Goal: Task Accomplishment & Management: Use online tool/utility

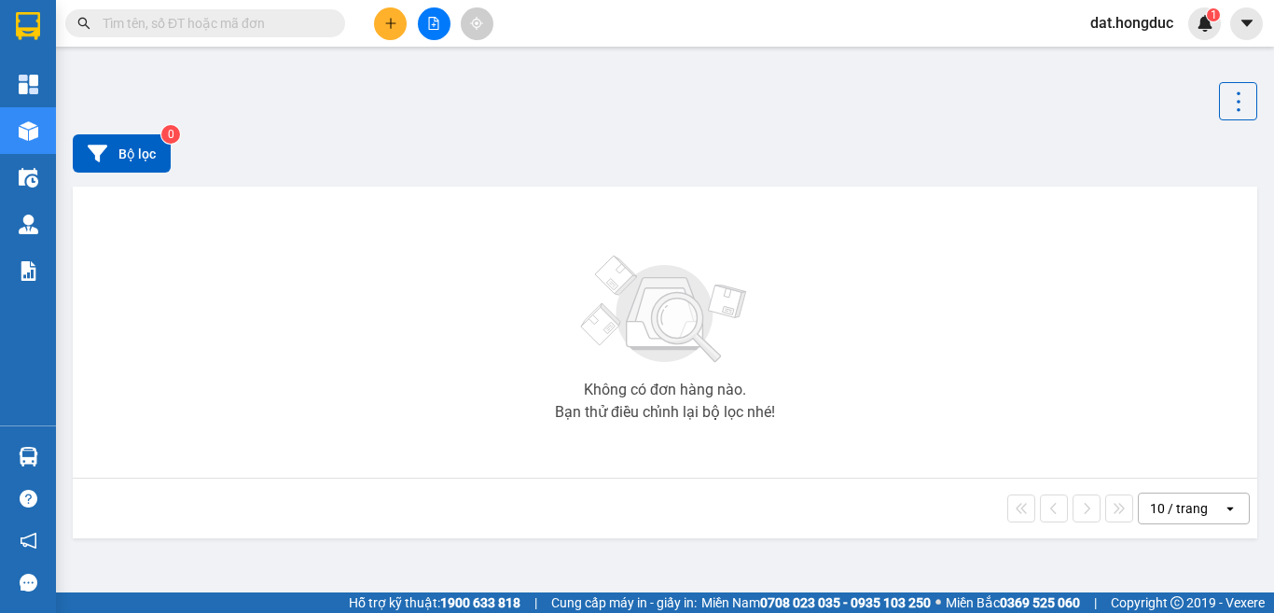
click at [247, 16] on input "text" at bounding box center [213, 23] width 220 height 21
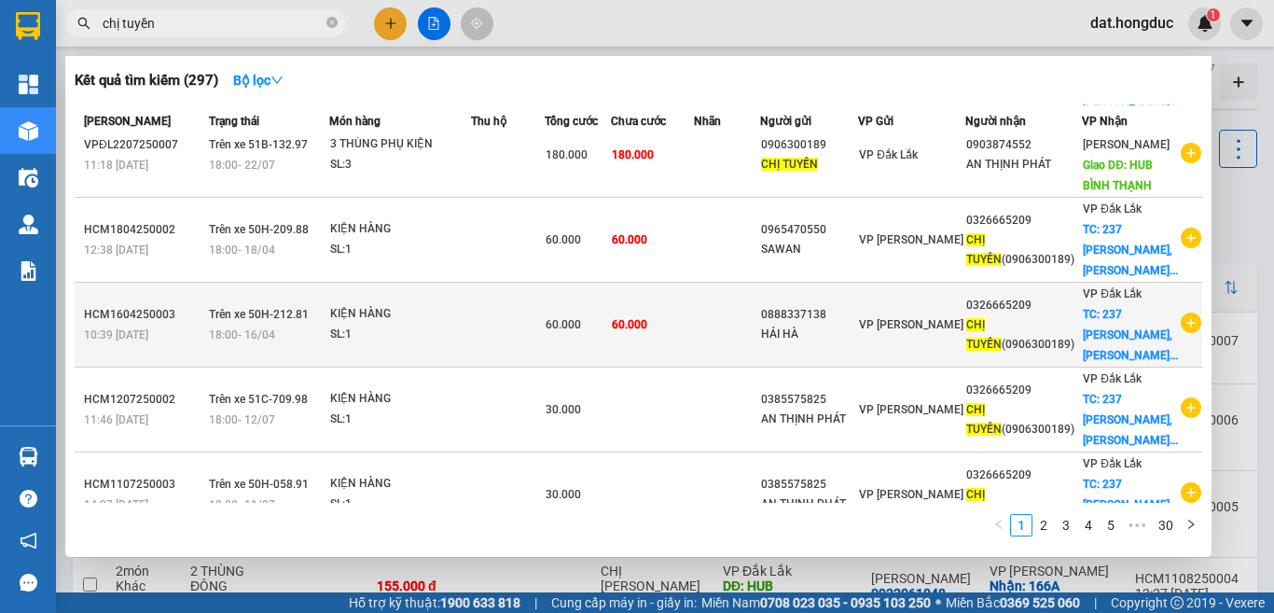
scroll to position [484, 0]
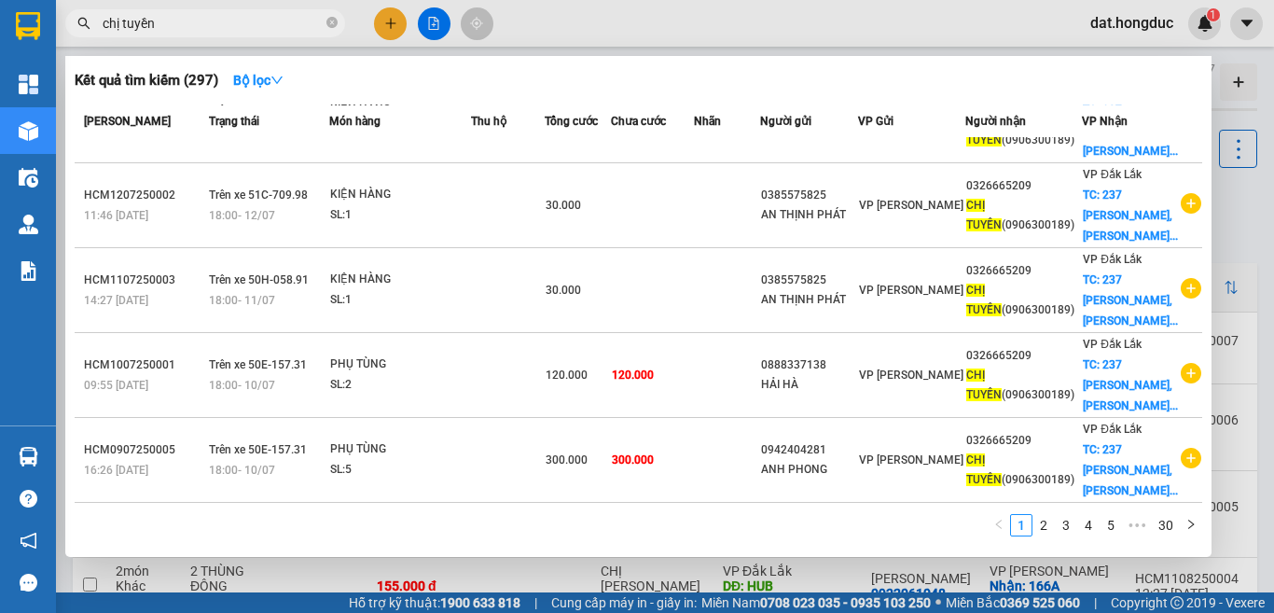
drag, startPoint x: 208, startPoint y: 24, endPoint x: 88, endPoint y: 13, distance: 120.9
click at [88, 13] on span "chị tuyền" at bounding box center [205, 23] width 280 height 28
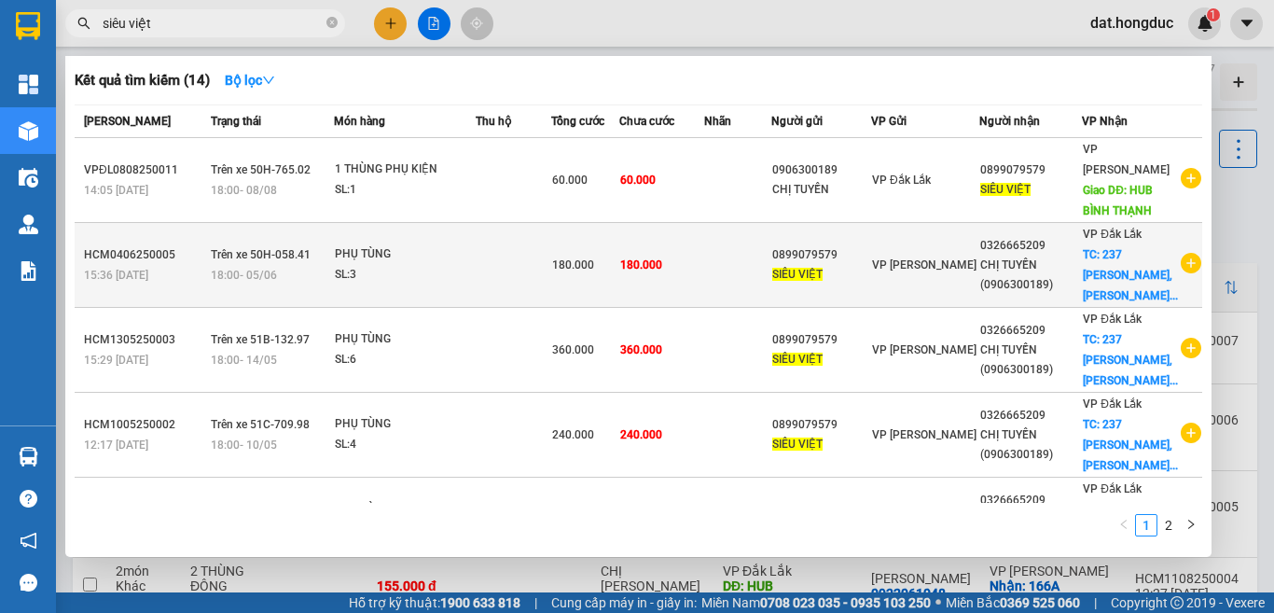
type input "siêu việt"
click at [1186, 262] on icon "plus-circle" at bounding box center [1191, 263] width 21 height 21
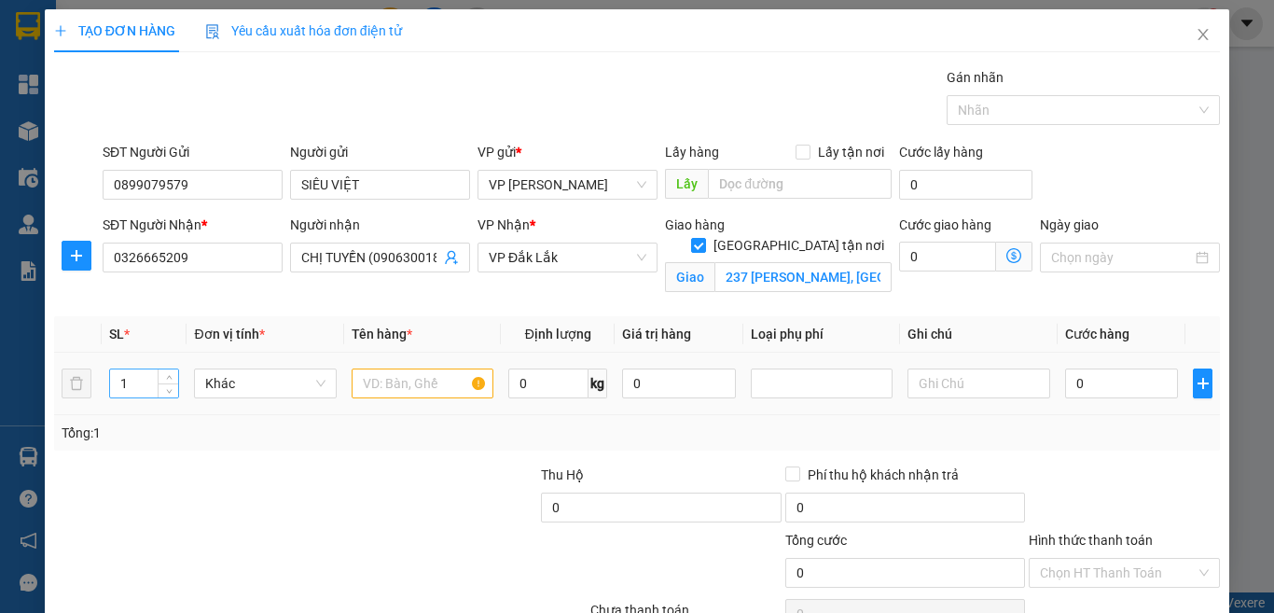
click at [125, 383] on input "1" at bounding box center [144, 383] width 69 height 28
type input "14"
click at [425, 401] on div at bounding box center [423, 383] width 142 height 37
click at [432, 385] on input "text" at bounding box center [423, 384] width 142 height 30
type input "PHỤ TÙNG"
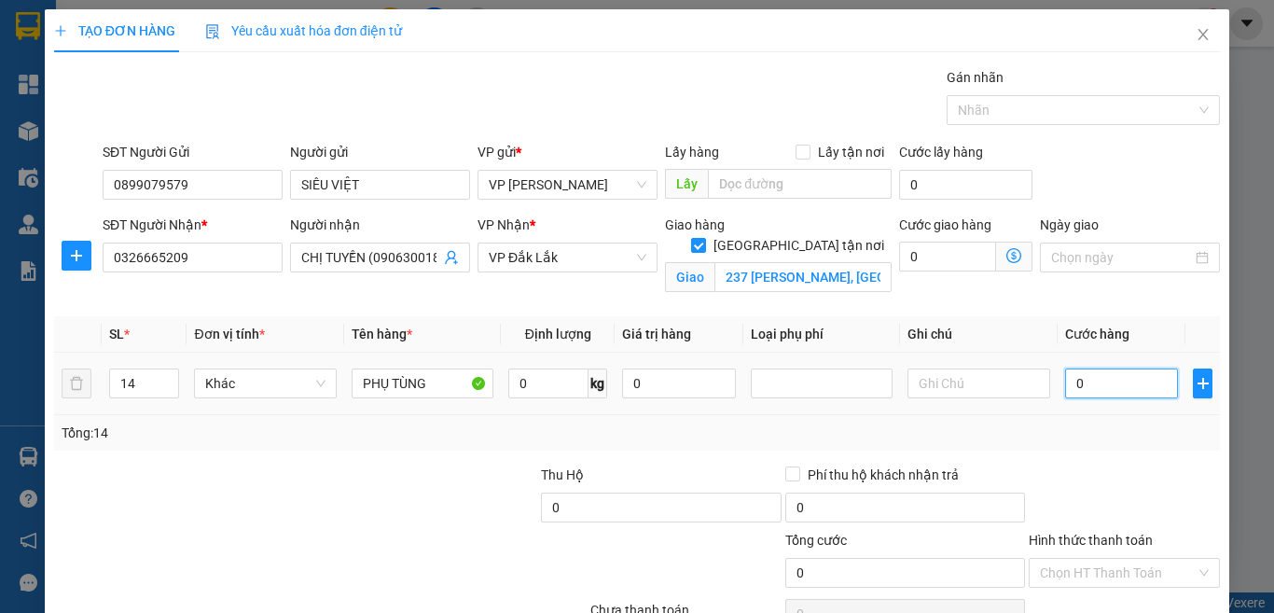
click at [1096, 382] on input "0" at bounding box center [1122, 384] width 114 height 30
type input "8"
type input "84"
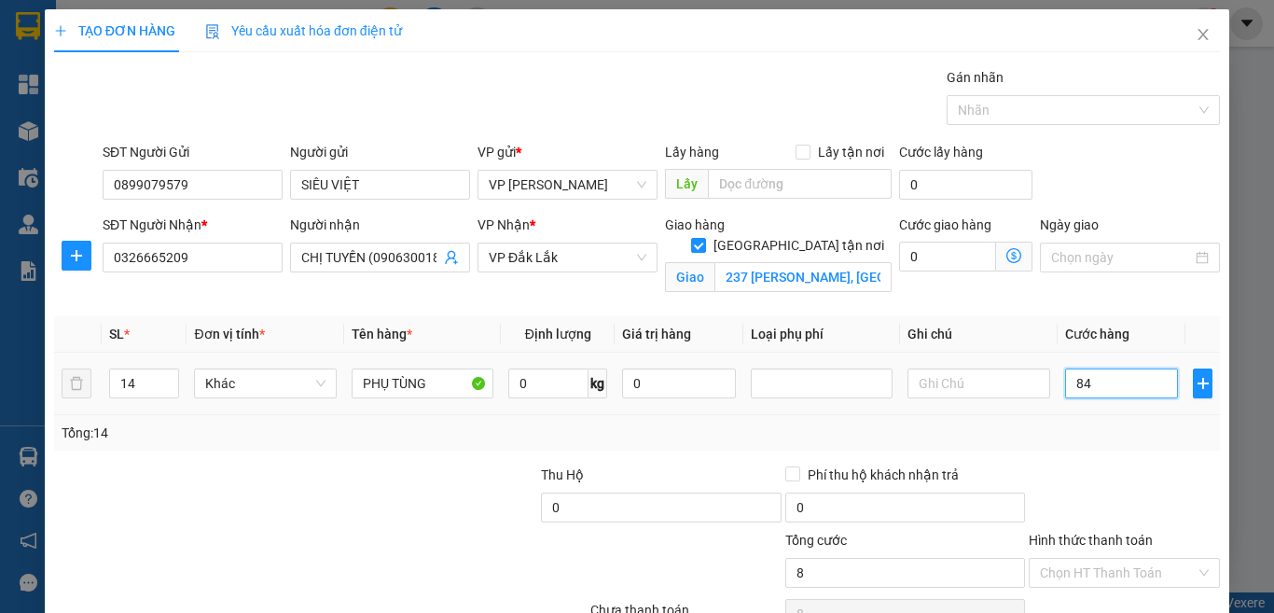
type input "84"
type input "840"
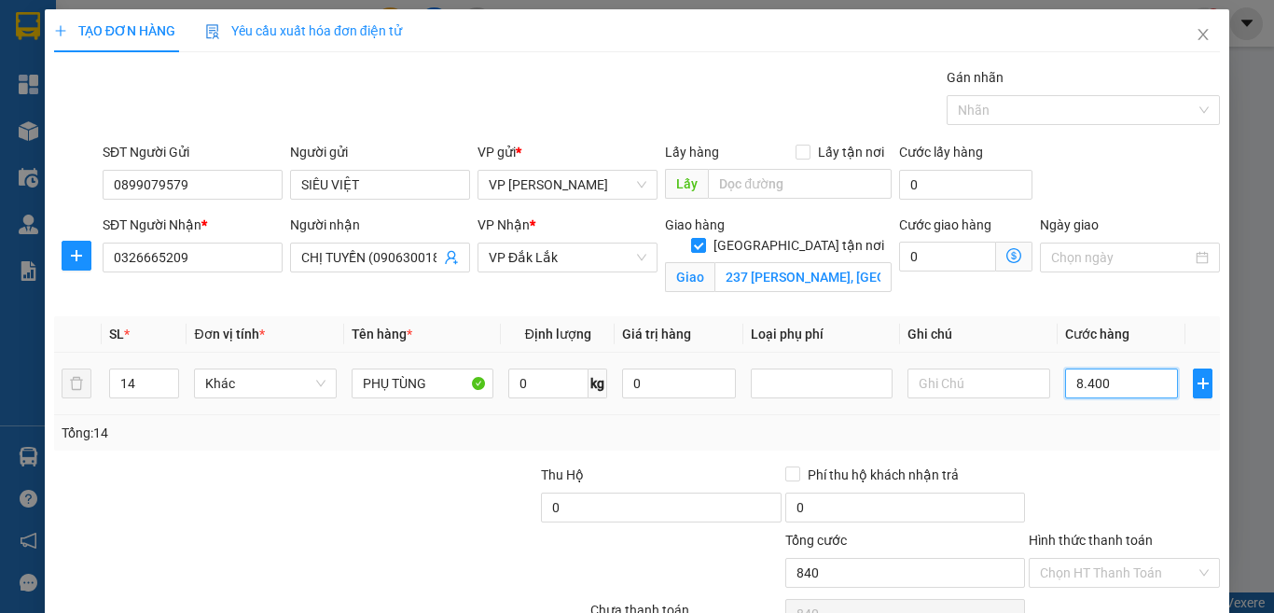
type input "84.000"
type input "840.000"
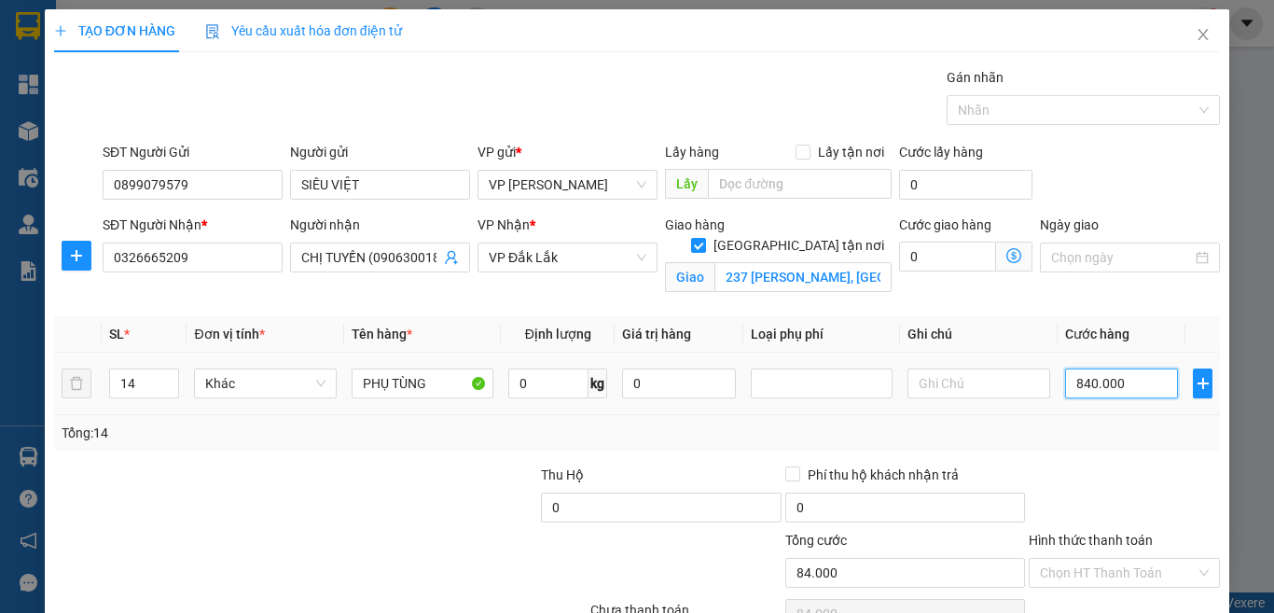
type input "840.000"
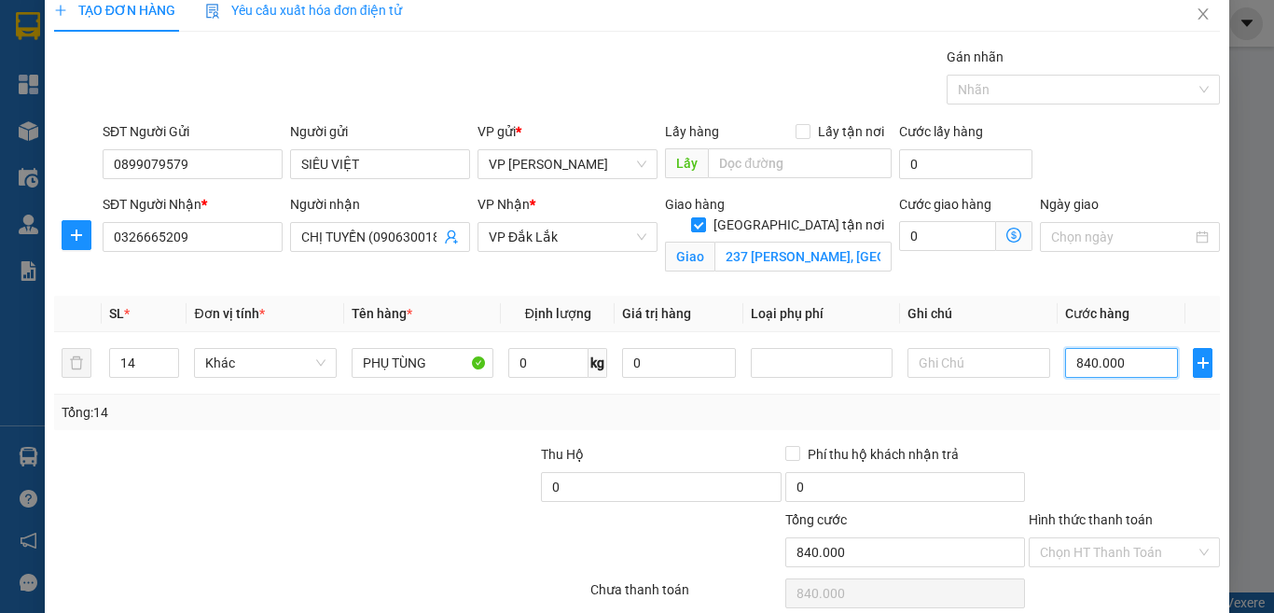
scroll to position [100, 0]
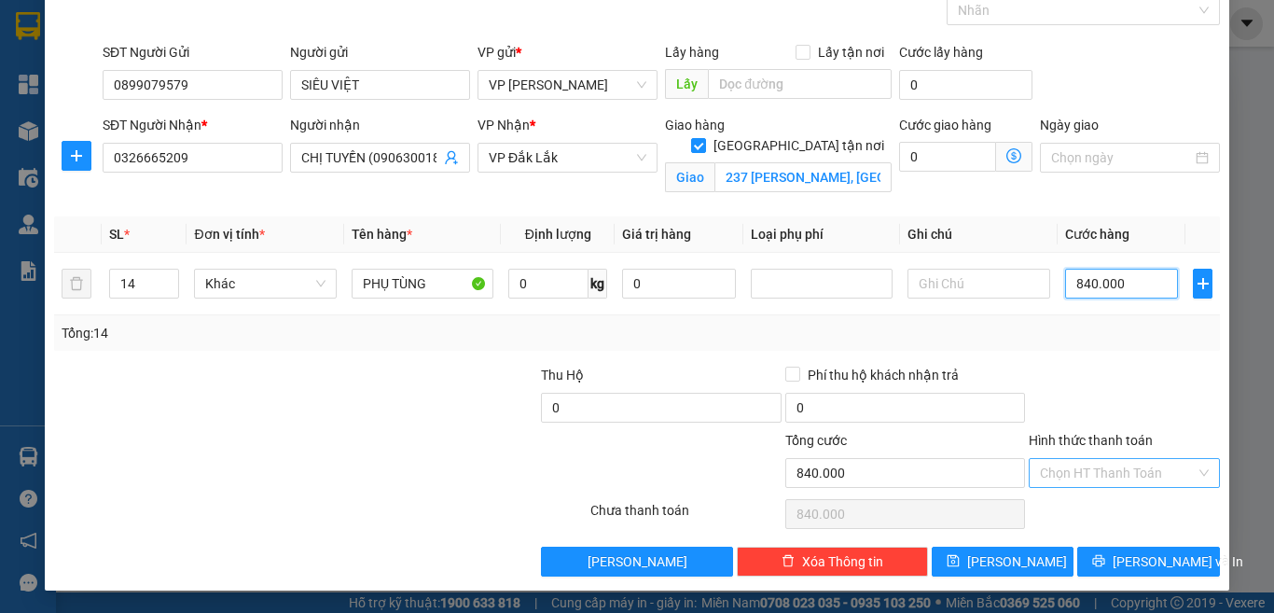
type input "840.000"
click at [1089, 479] on input "Hình thức thanh toán" at bounding box center [1118, 473] width 156 height 28
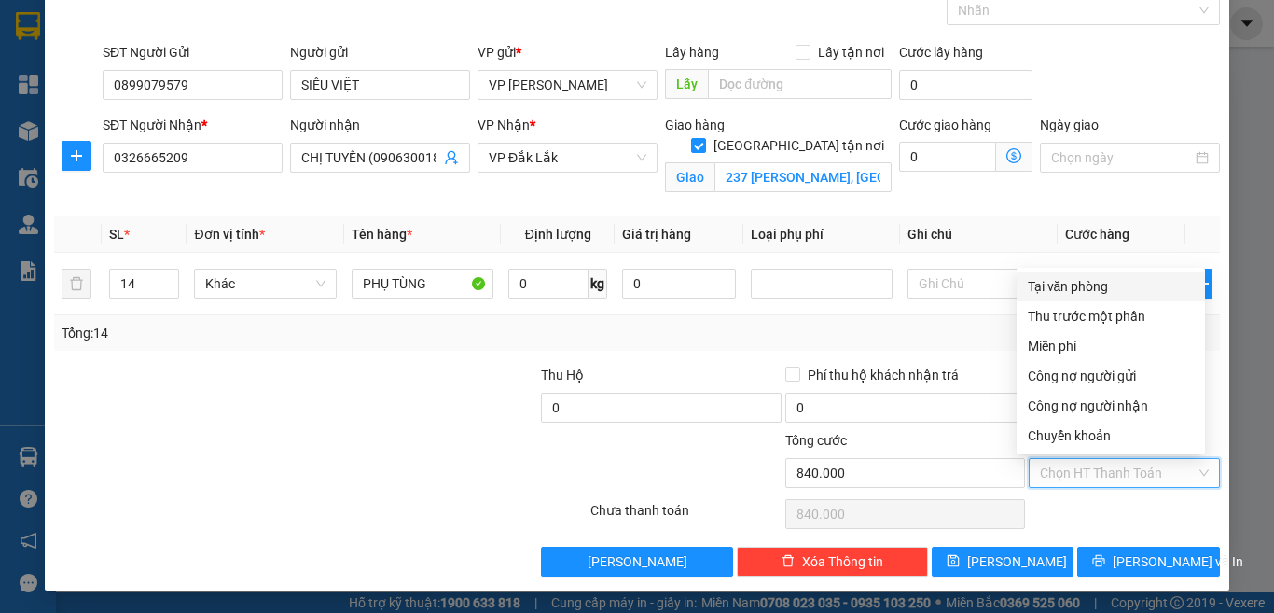
click at [1027, 513] on div "Chọn HT Thanh Toán" at bounding box center [1124, 513] width 195 height 37
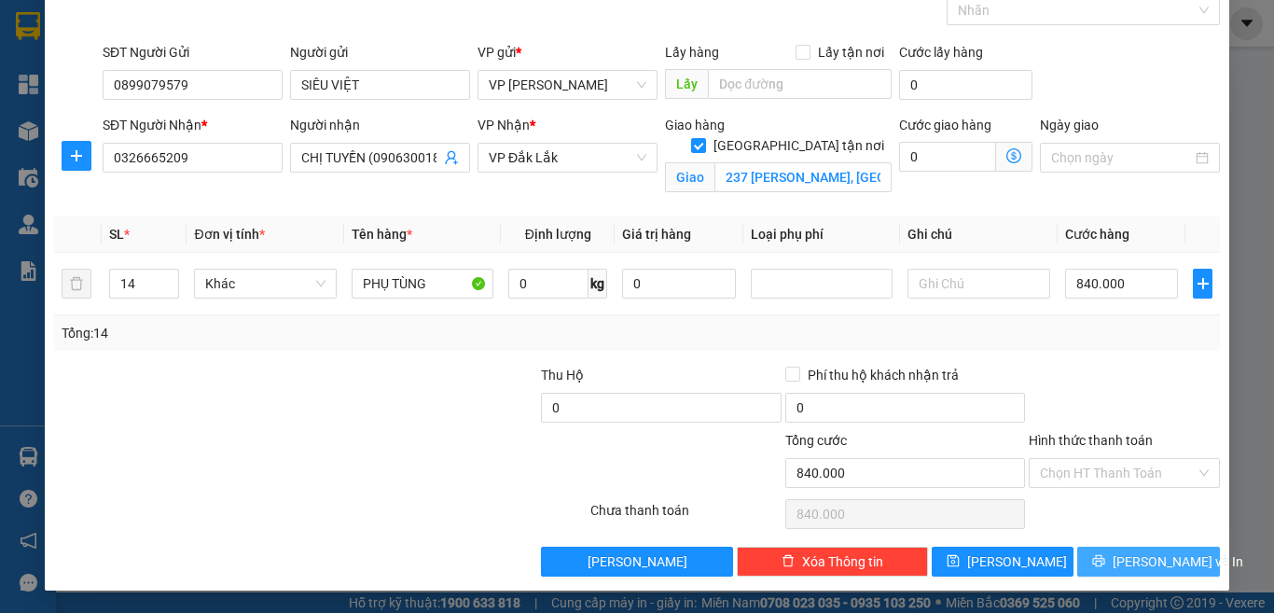
click at [1106, 559] on icon "printer" at bounding box center [1099, 560] width 13 height 13
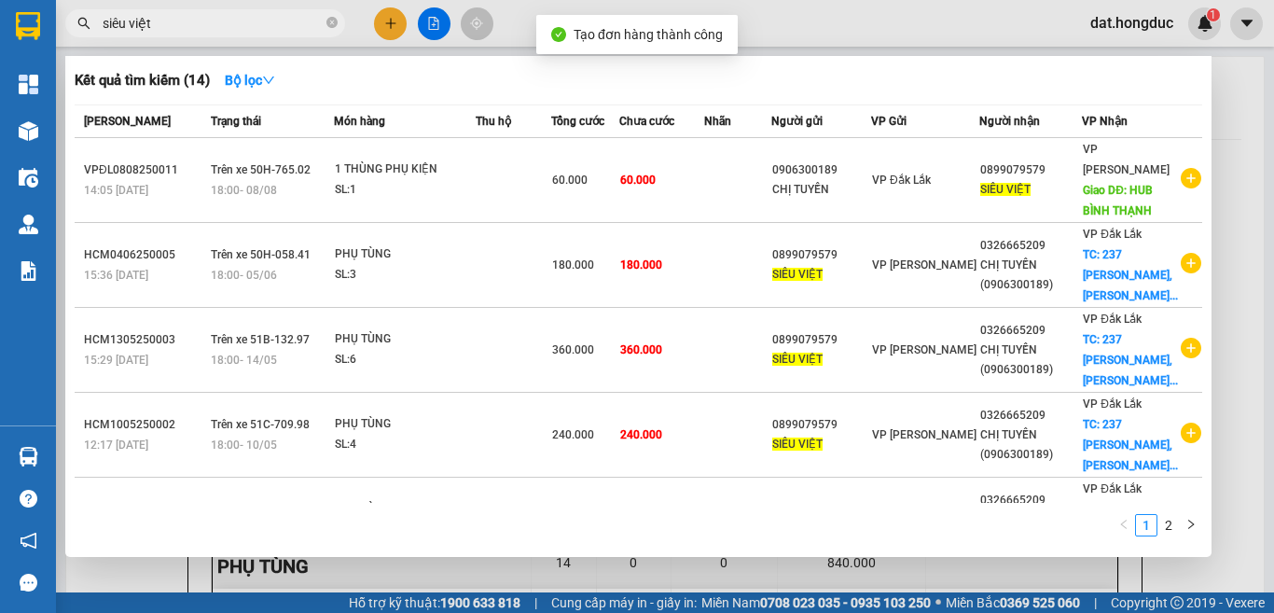
click at [1229, 108] on div at bounding box center [637, 306] width 1274 height 613
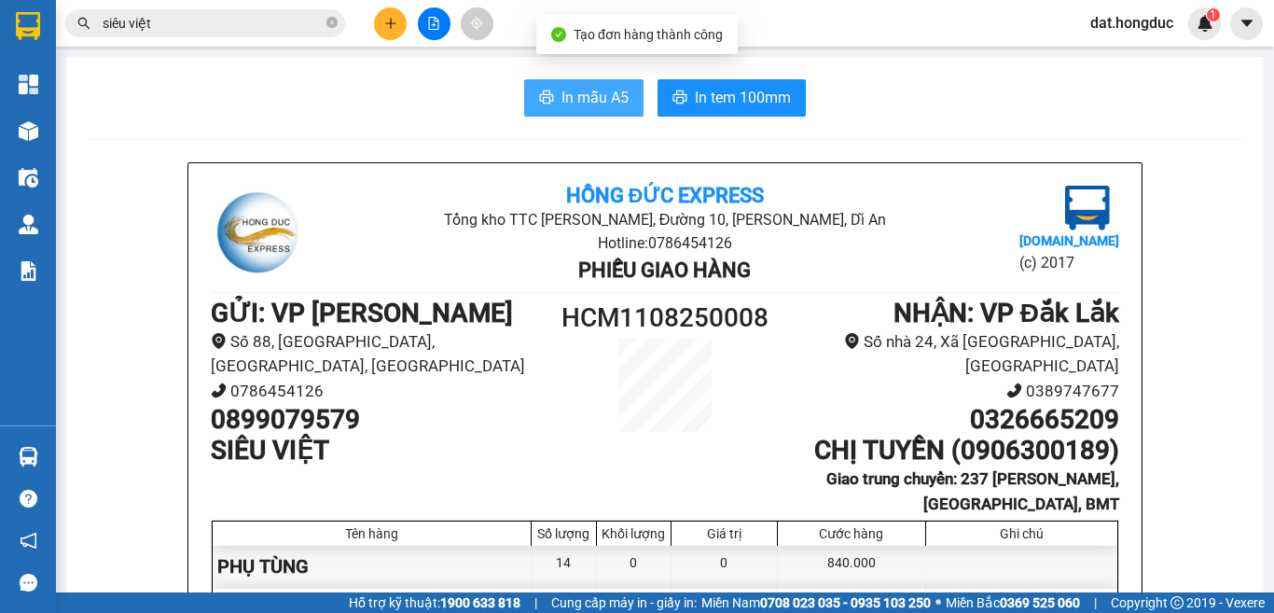
click at [569, 86] on span "In mẫu A5" at bounding box center [595, 97] width 67 height 23
drag, startPoint x: 329, startPoint y: 25, endPoint x: 331, endPoint y: 5, distance: 20.6
click at [329, 25] on icon "close-circle" at bounding box center [332, 22] width 11 height 11
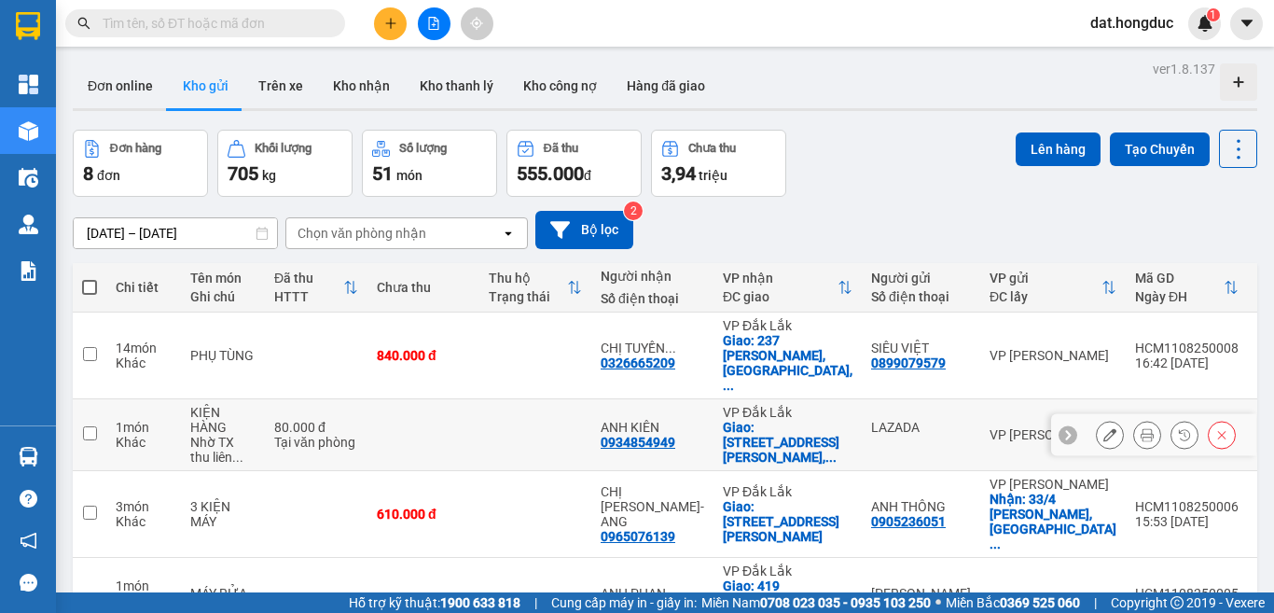
scroll to position [93, 0]
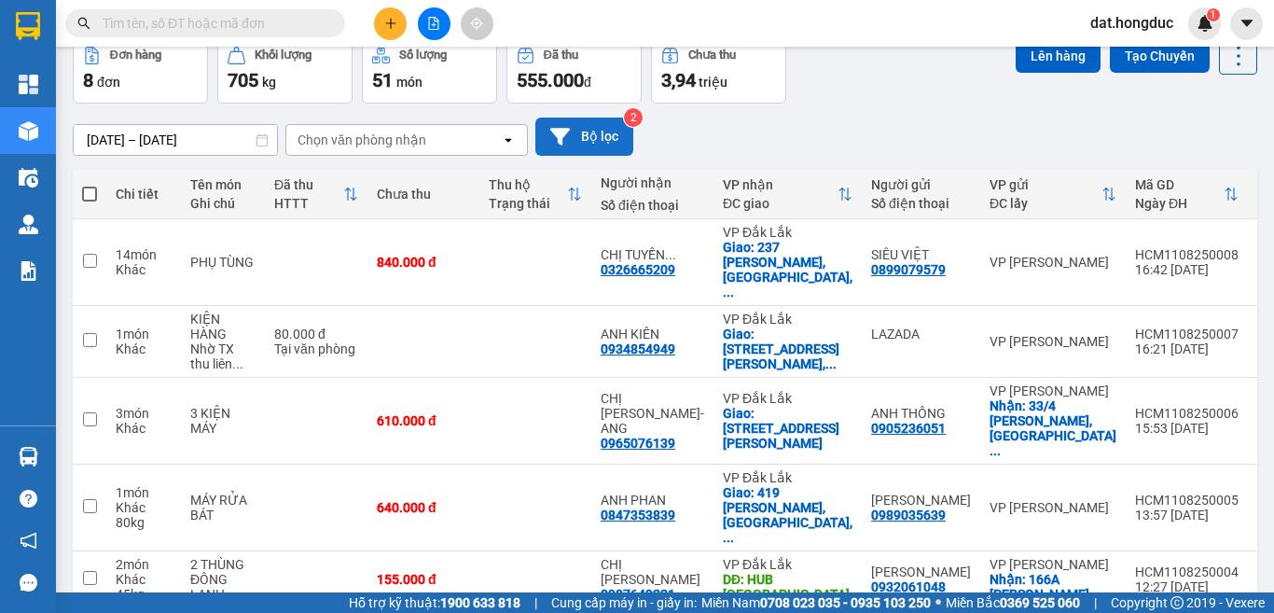
click at [615, 140] on button "Bộ lọc" at bounding box center [585, 137] width 98 height 38
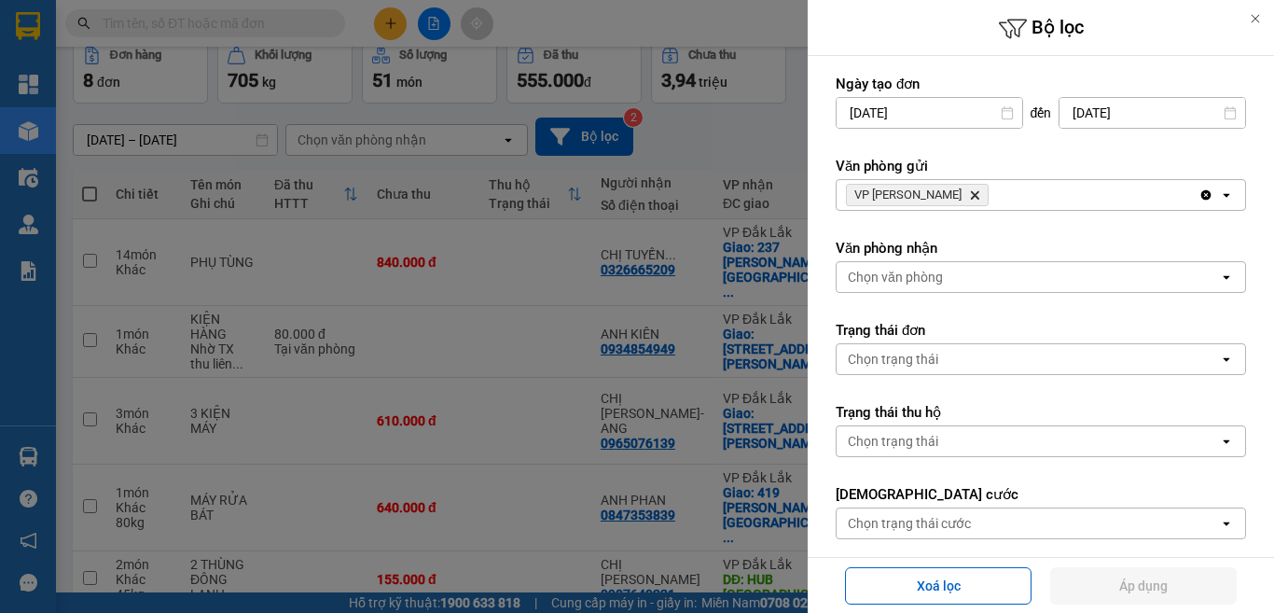
click at [971, 196] on icon "VP Hồ Chí Minh, close by backspace" at bounding box center [975, 195] width 8 height 8
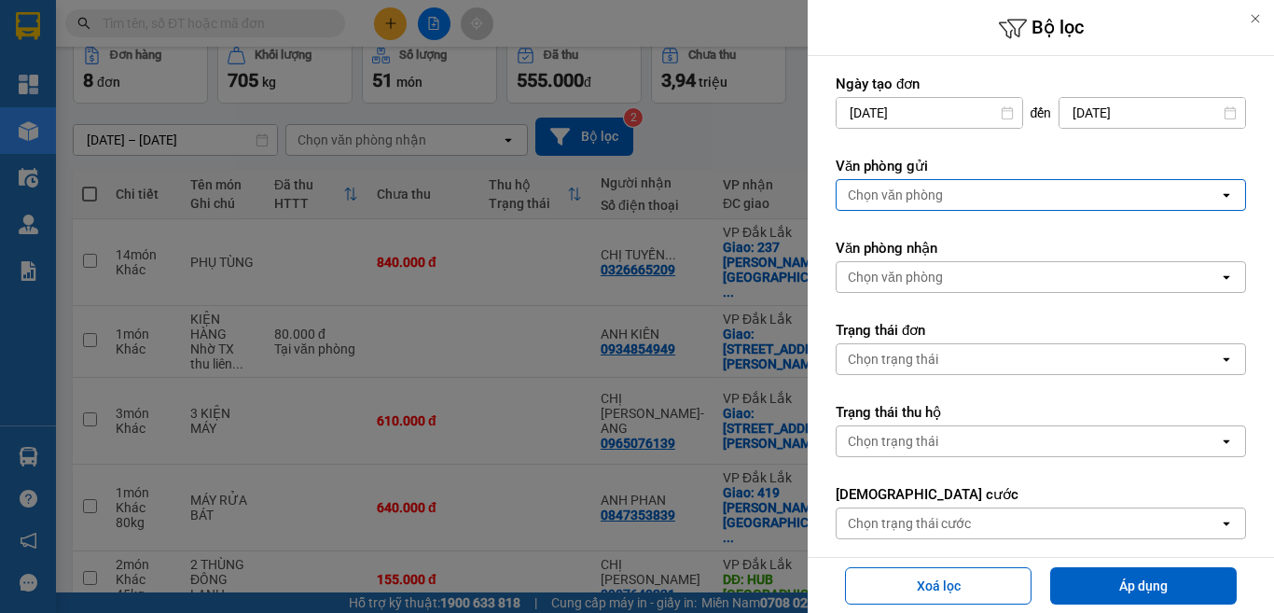
click at [944, 185] on div "Chọn văn phòng" at bounding box center [1028, 195] width 383 height 30
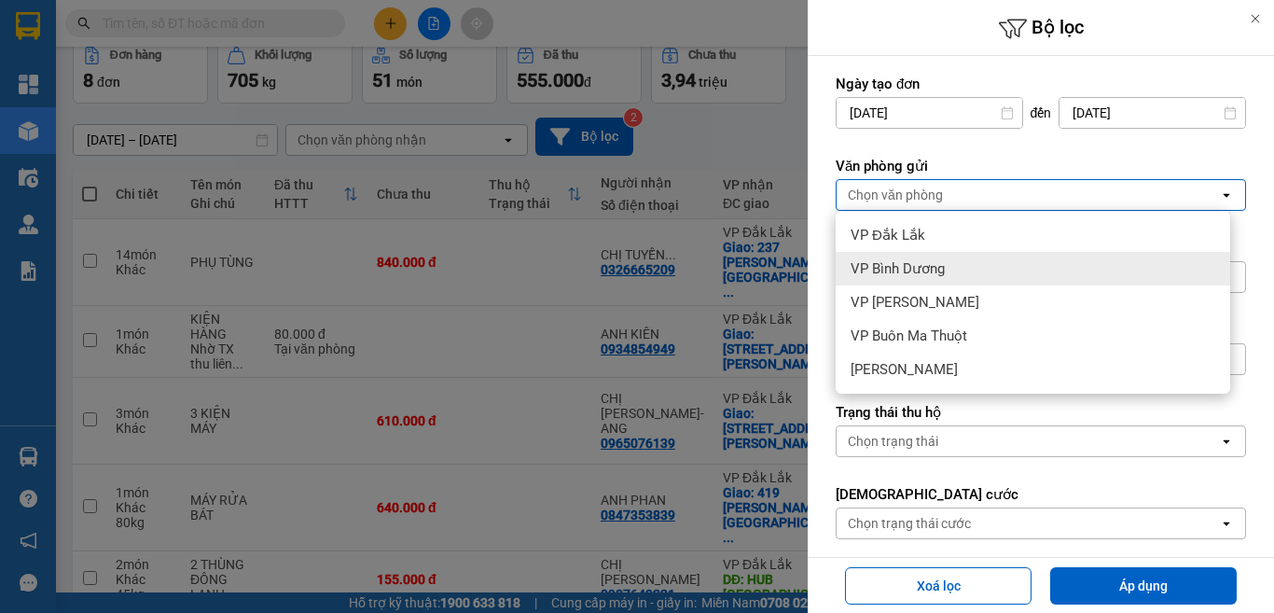
click at [946, 274] on div "VP Bình Dương" at bounding box center [1033, 269] width 395 height 34
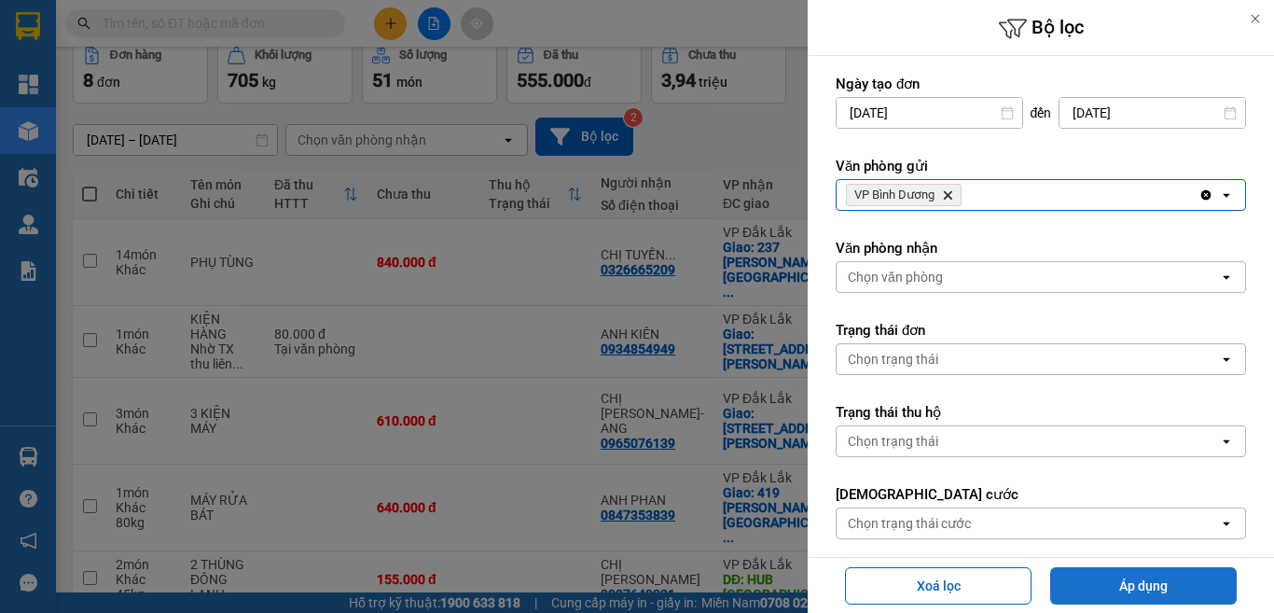
click at [1121, 579] on button "Áp dụng" at bounding box center [1144, 585] width 187 height 37
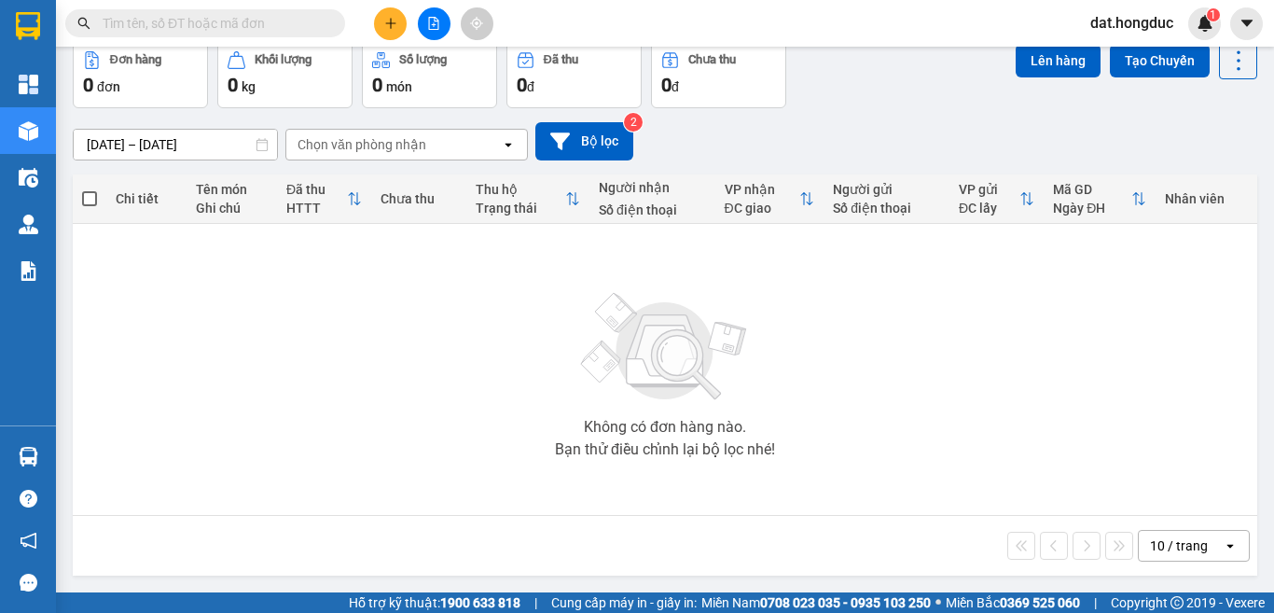
scroll to position [0, 0]
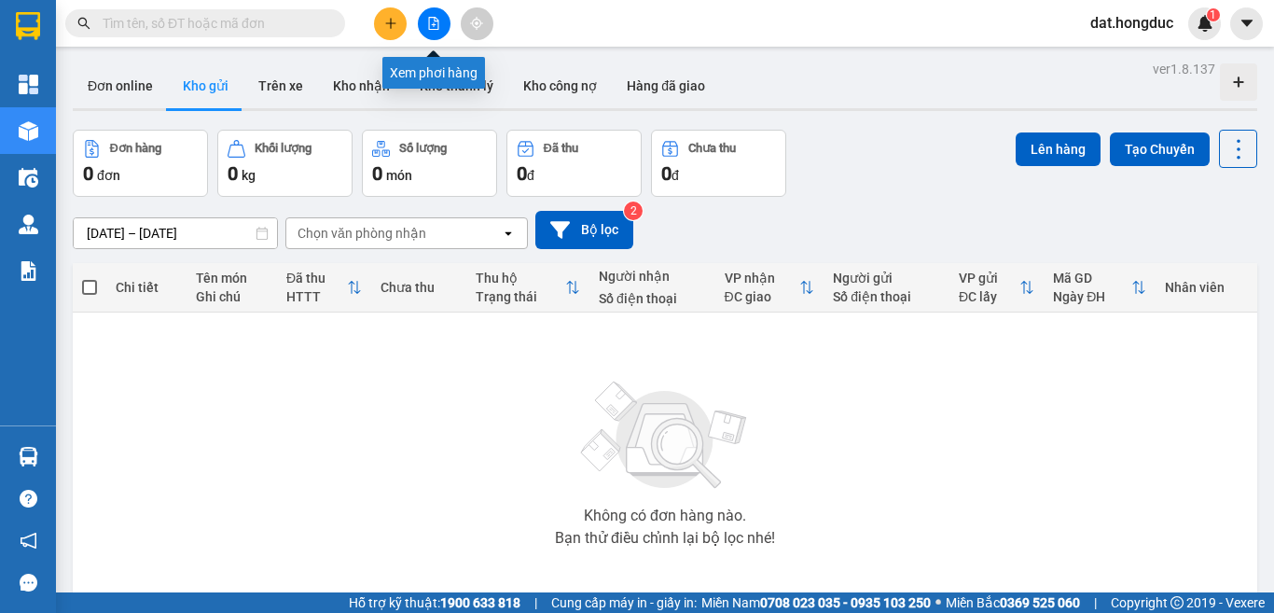
click at [435, 19] on icon "file-add" at bounding box center [434, 23] width 10 height 13
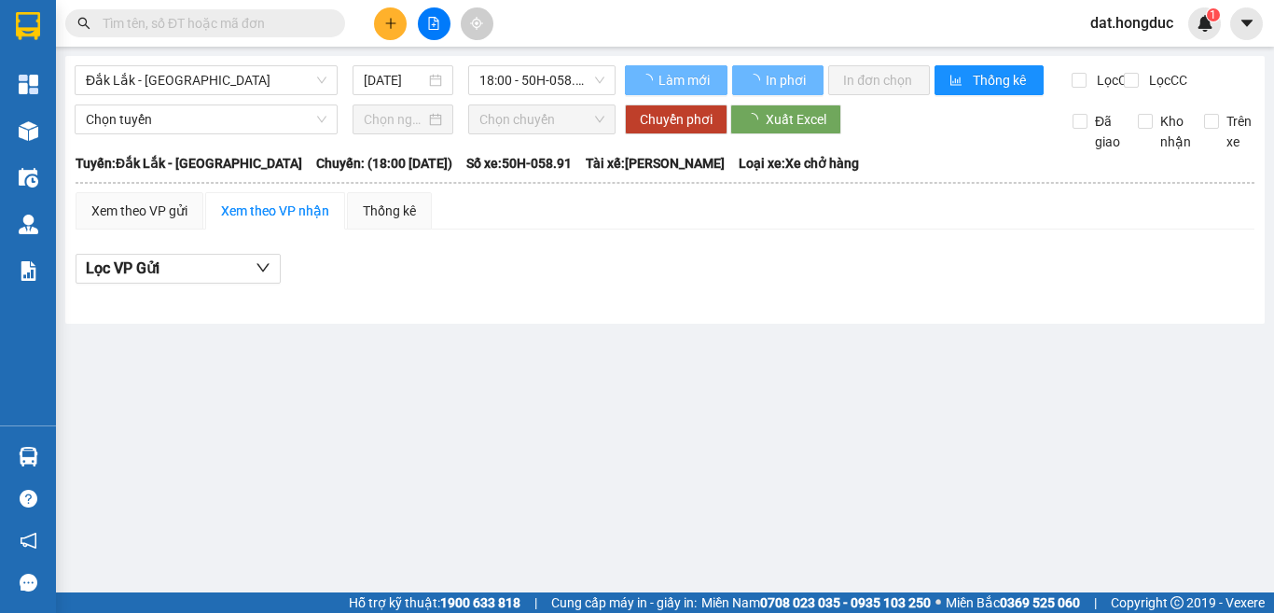
click at [251, 79] on span "Đắk Lắk - Bình Dương" at bounding box center [206, 80] width 241 height 28
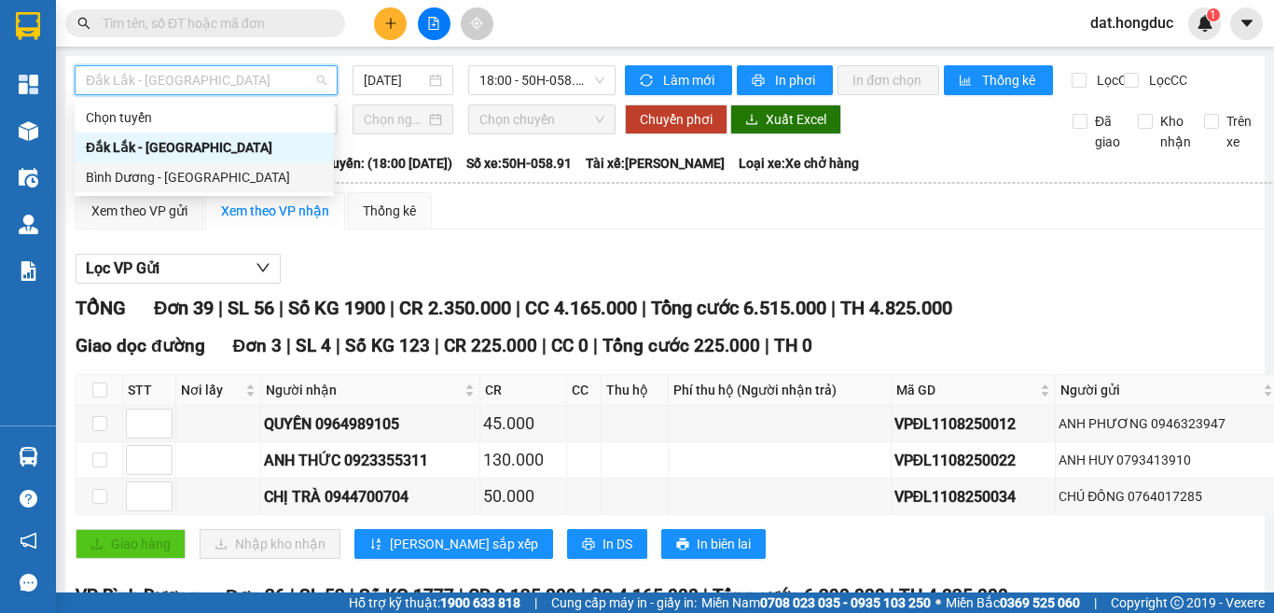
click at [144, 179] on div "Bình Dương - Đắk Lắk" at bounding box center [204, 177] width 237 height 21
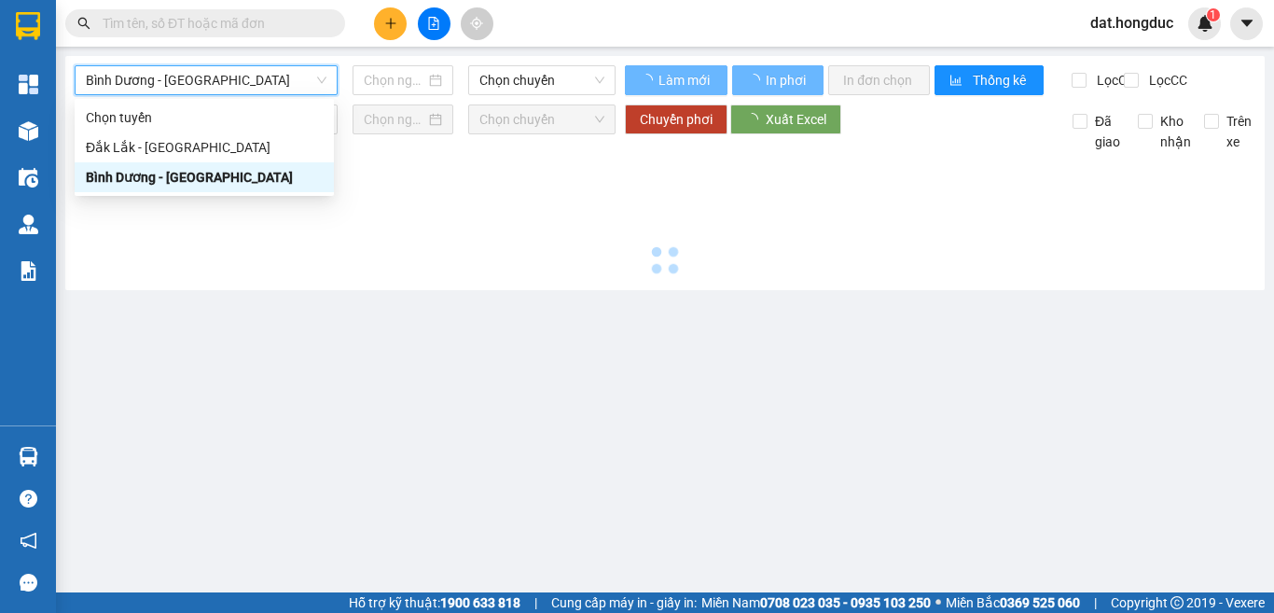
type input "11/08/2025"
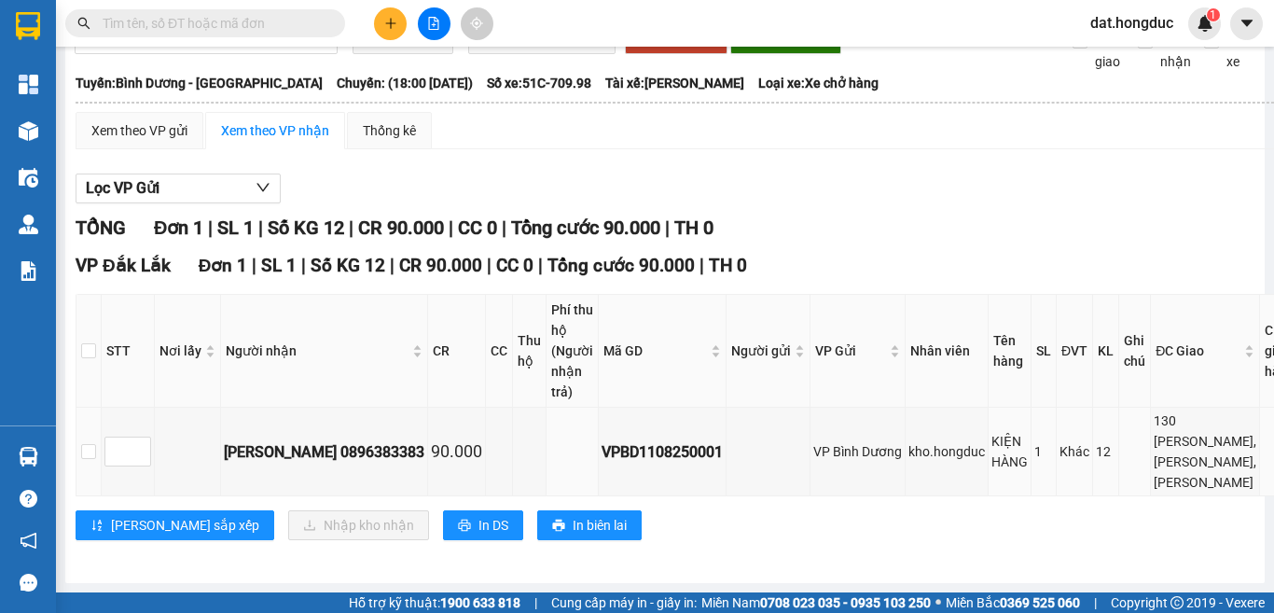
scroll to position [137, 0]
click at [656, 440] on div "VPBD1108250001" at bounding box center [662, 451] width 121 height 23
copy div "VPBD1108250001"
click at [1164, 435] on div "130 Hùng Vương, Cư jut, Đak Nông" at bounding box center [1205, 452] width 103 height 82
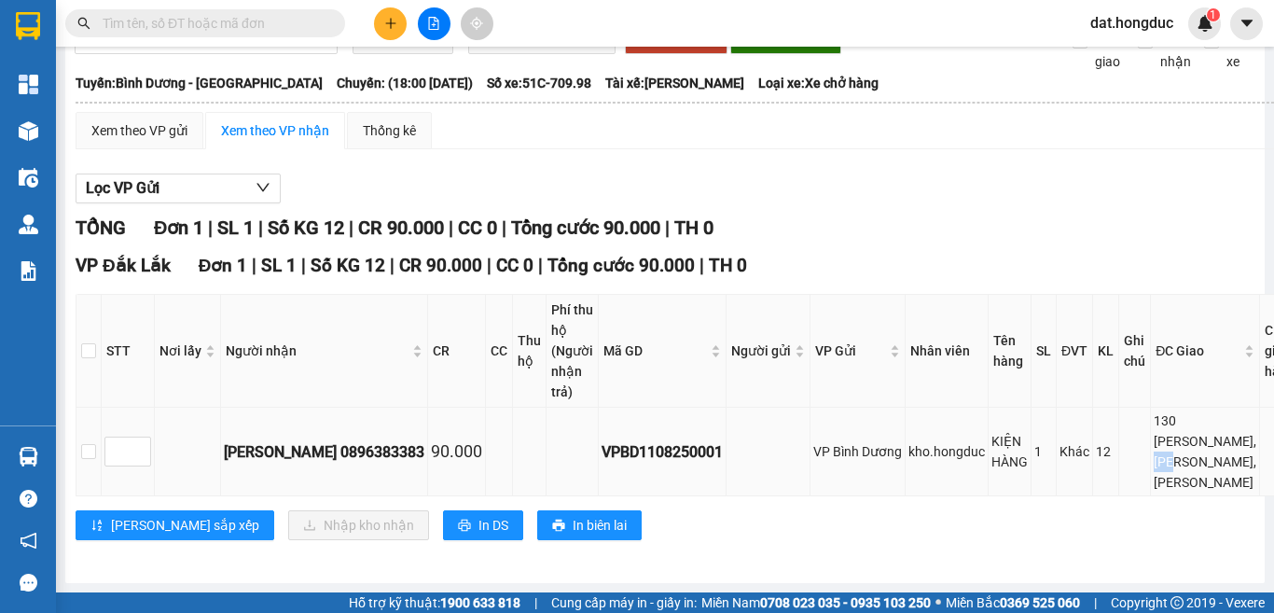
click at [1164, 435] on div "130 Hùng Vương, Cư jut, Đak Nông" at bounding box center [1205, 452] width 103 height 82
copy div "130 Hùng Vương, Cư jut, Đak Nông"
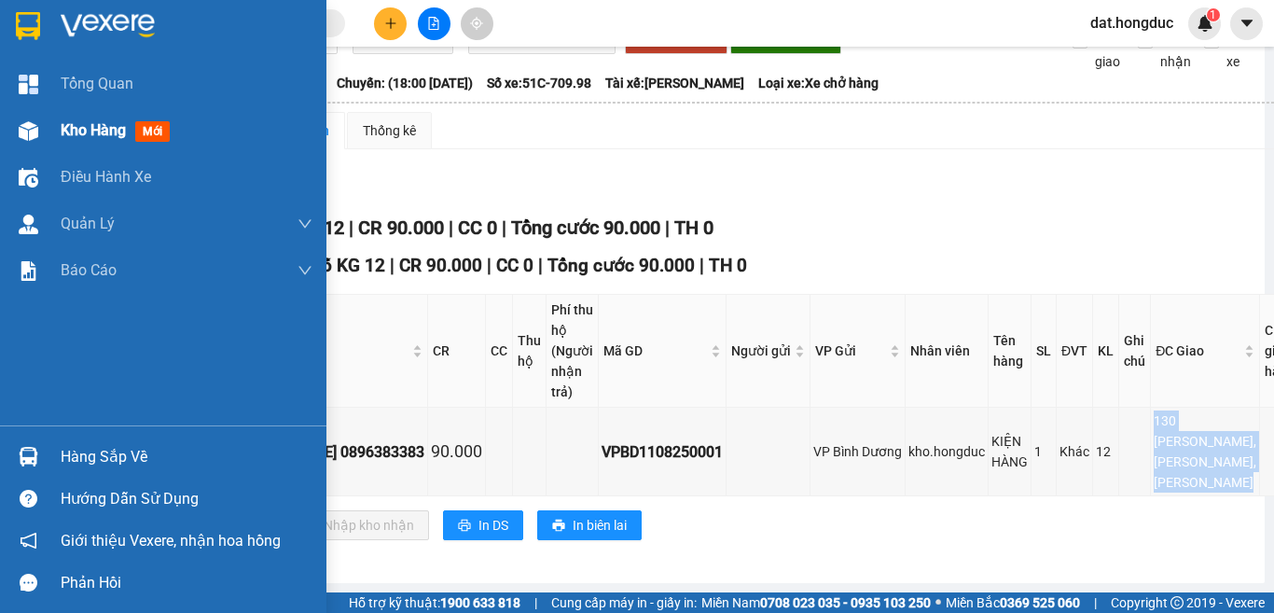
click at [98, 132] on span "Kho hàng" at bounding box center [93, 130] width 65 height 18
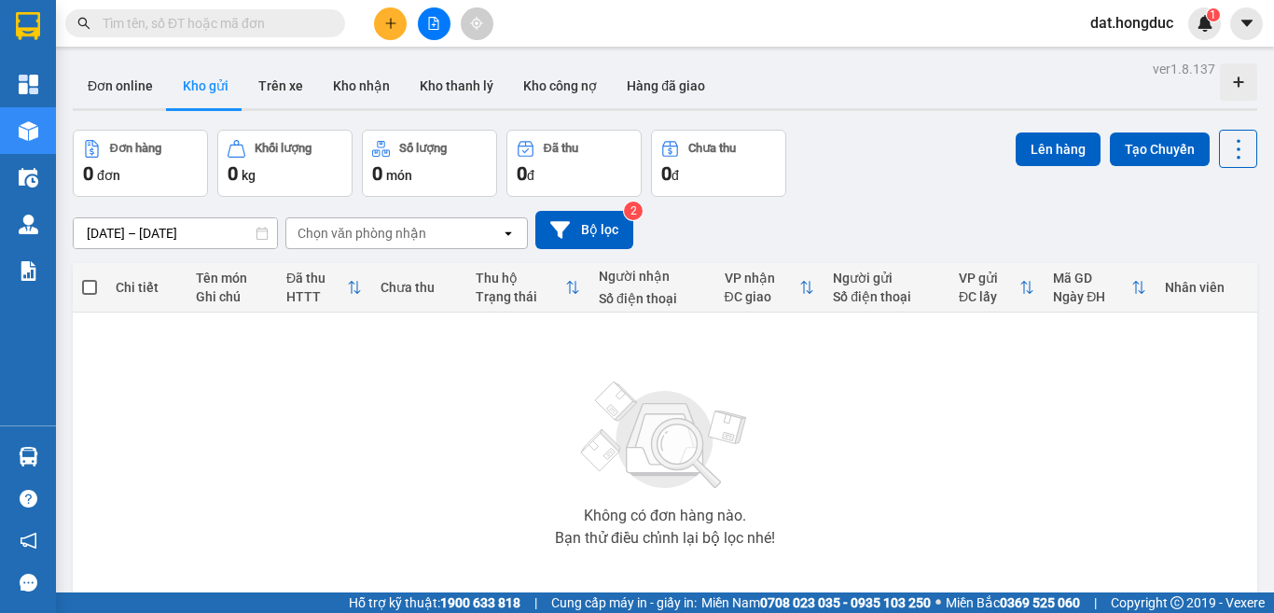
click at [197, 83] on button "Kho gửi" at bounding box center [206, 85] width 76 height 45
click at [604, 223] on button "Bộ lọc" at bounding box center [585, 230] width 98 height 38
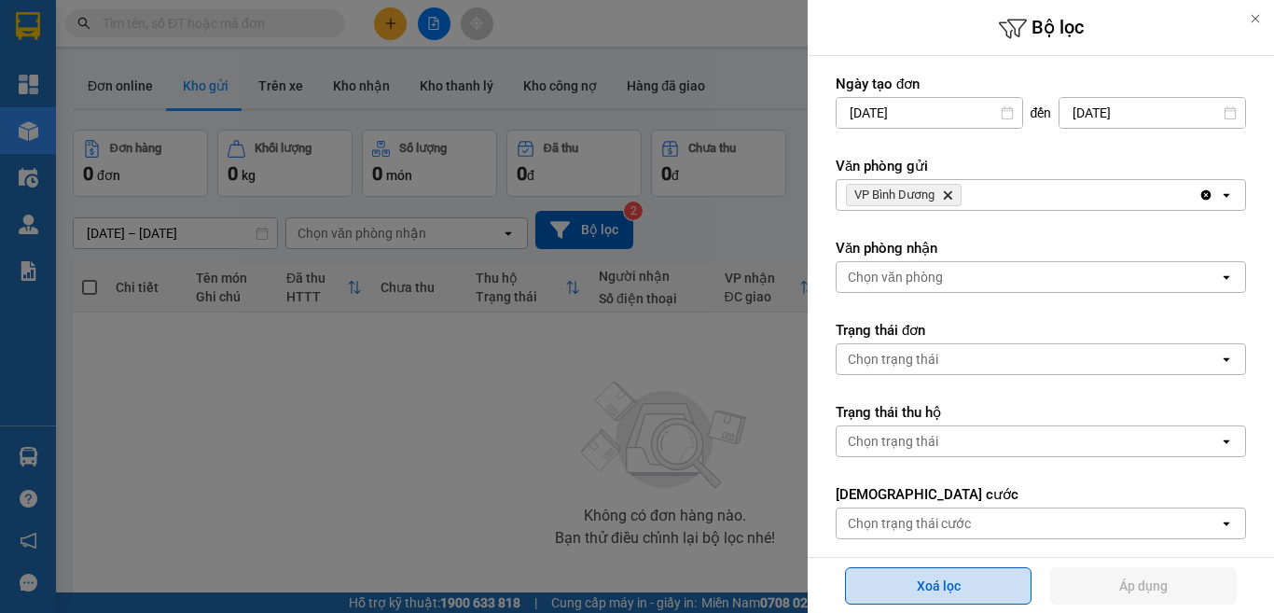
click at [959, 580] on button "Xoá lọc" at bounding box center [938, 585] width 187 height 37
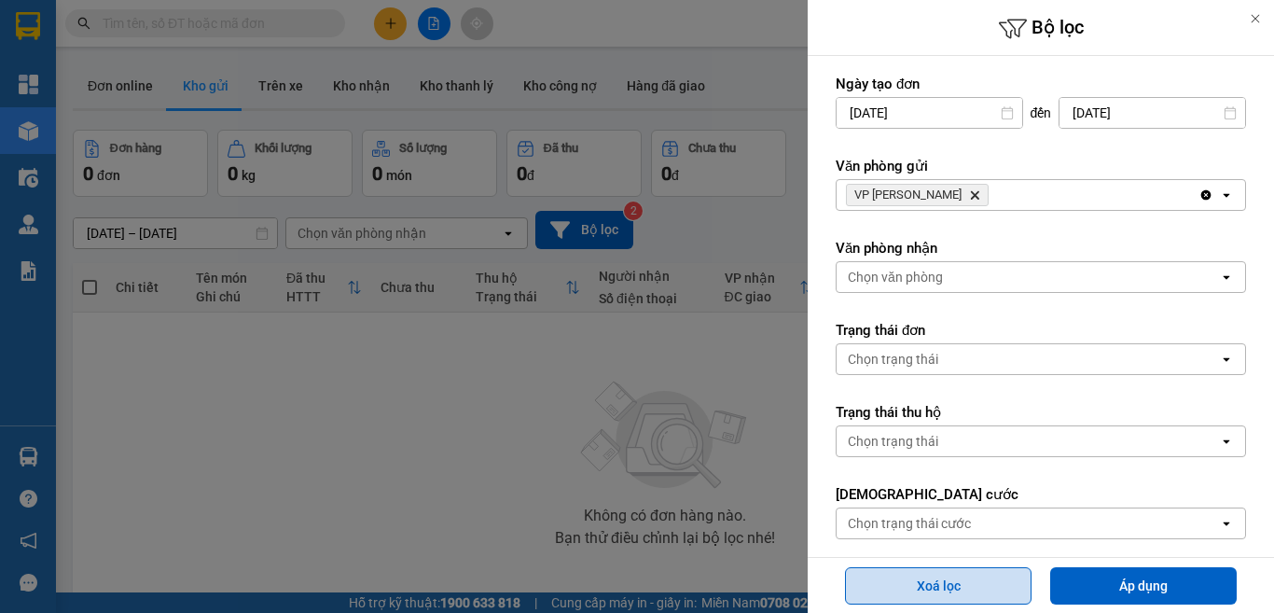
type input "10/08/2025"
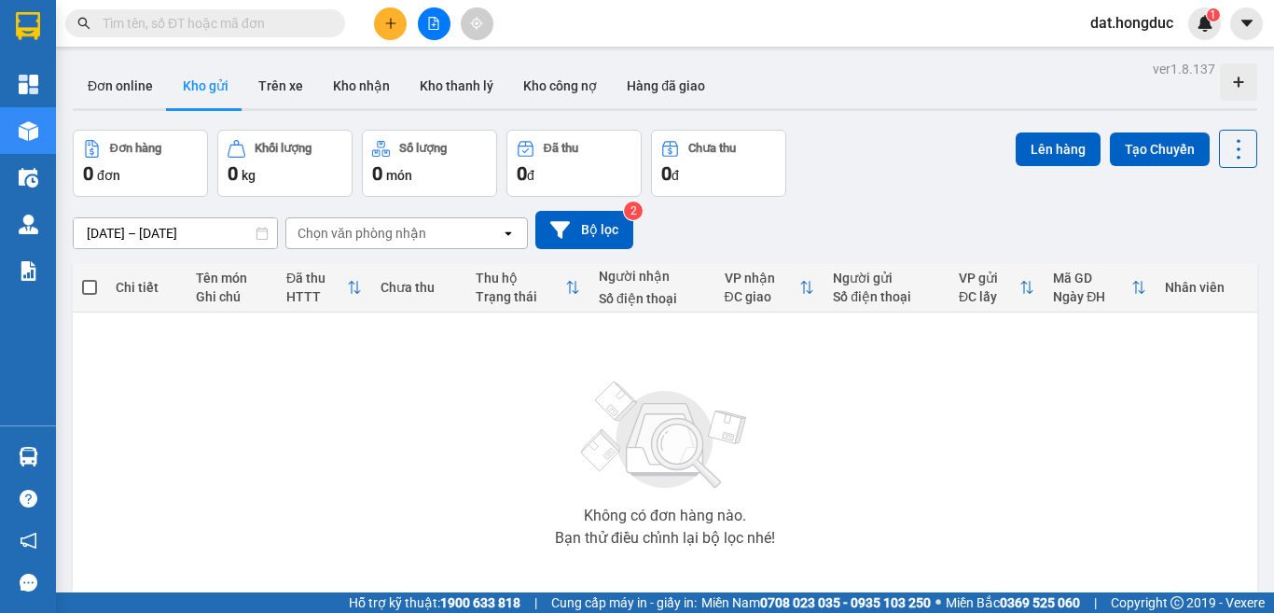
type input "10/08/2025 – 11/08/2025"
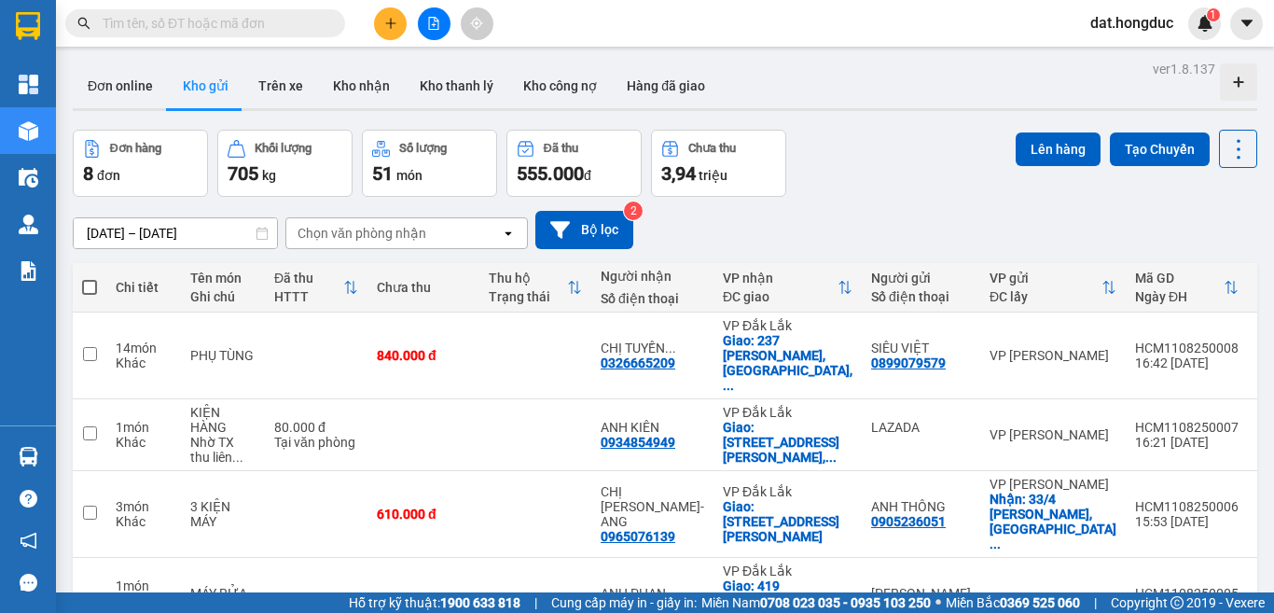
click at [87, 283] on span at bounding box center [89, 287] width 15 height 15
click at [90, 278] on input "checkbox" at bounding box center [90, 278] width 0 height 0
checkbox input "true"
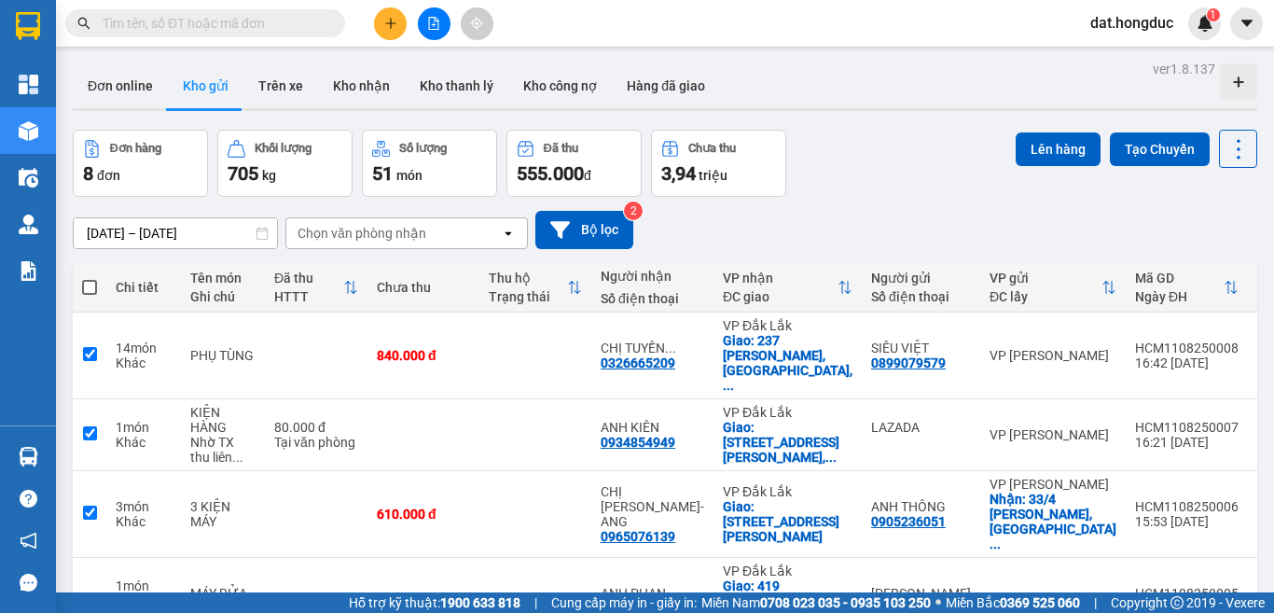
checkbox input "true"
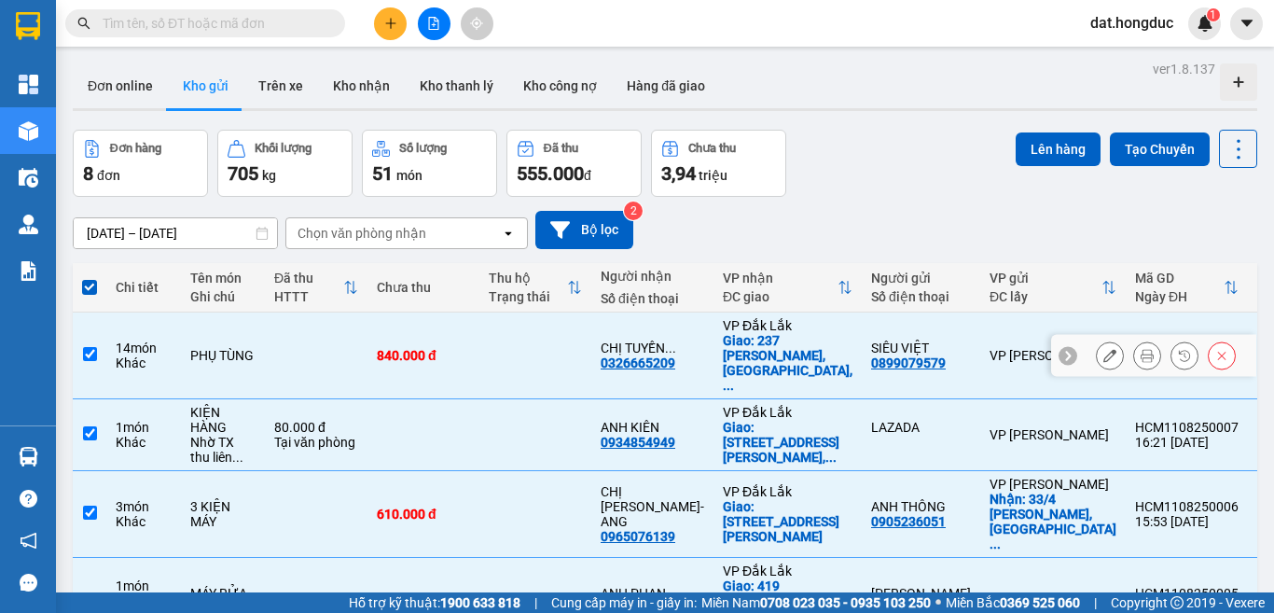
click at [81, 333] on td at bounding box center [90, 356] width 34 height 87
checkbox input "false"
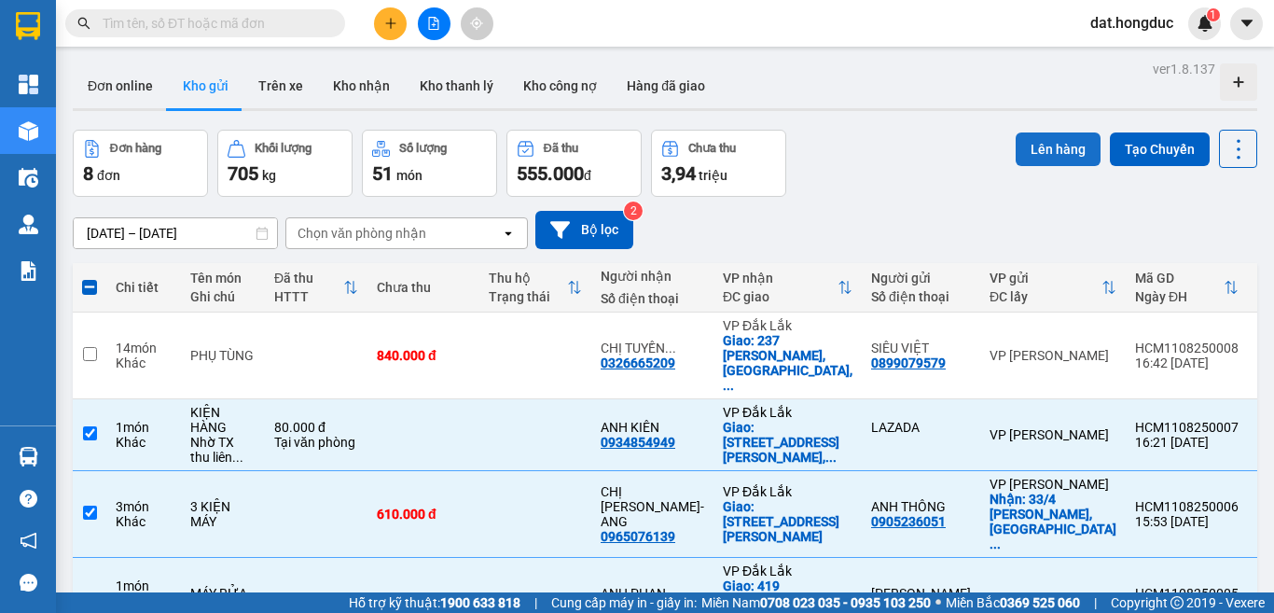
click at [1050, 152] on button "Lên hàng" at bounding box center [1058, 149] width 85 height 34
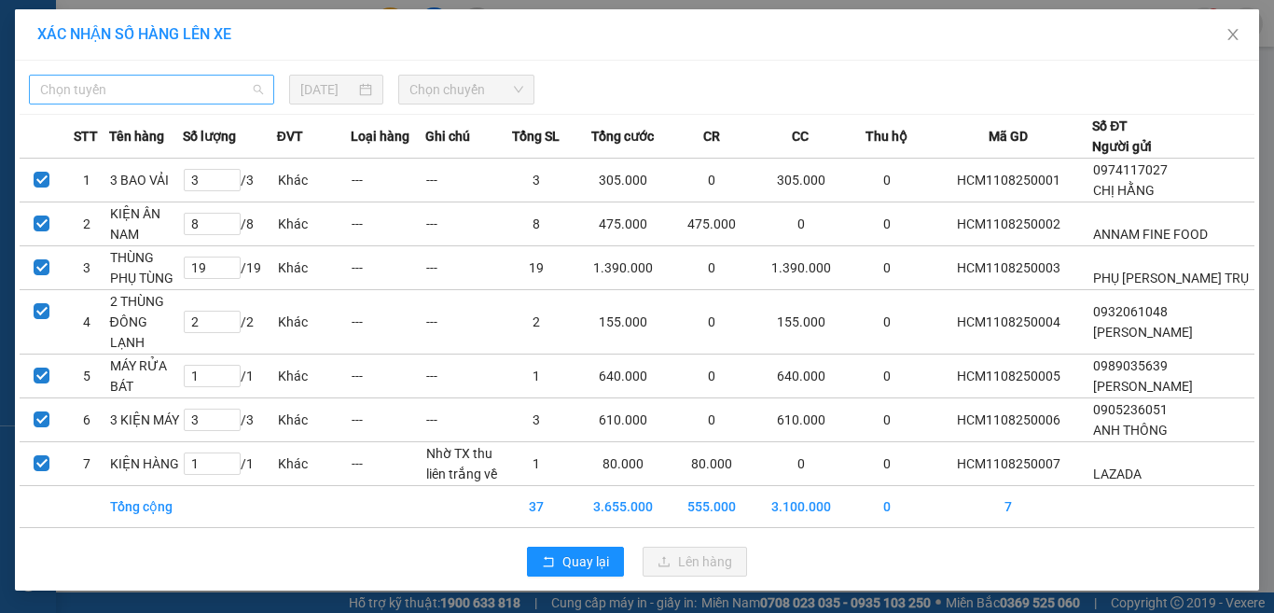
click at [164, 88] on span "Chọn tuyến" at bounding box center [151, 90] width 223 height 28
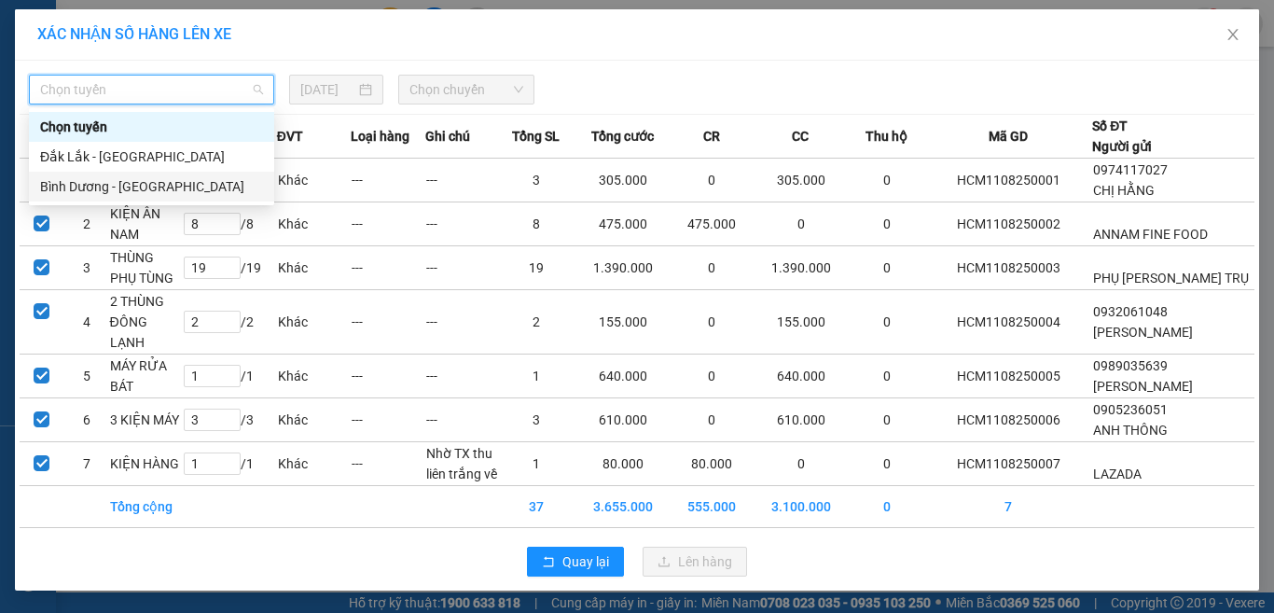
click at [110, 186] on div "Bình Dương - Đắk Lắk" at bounding box center [151, 186] width 223 height 21
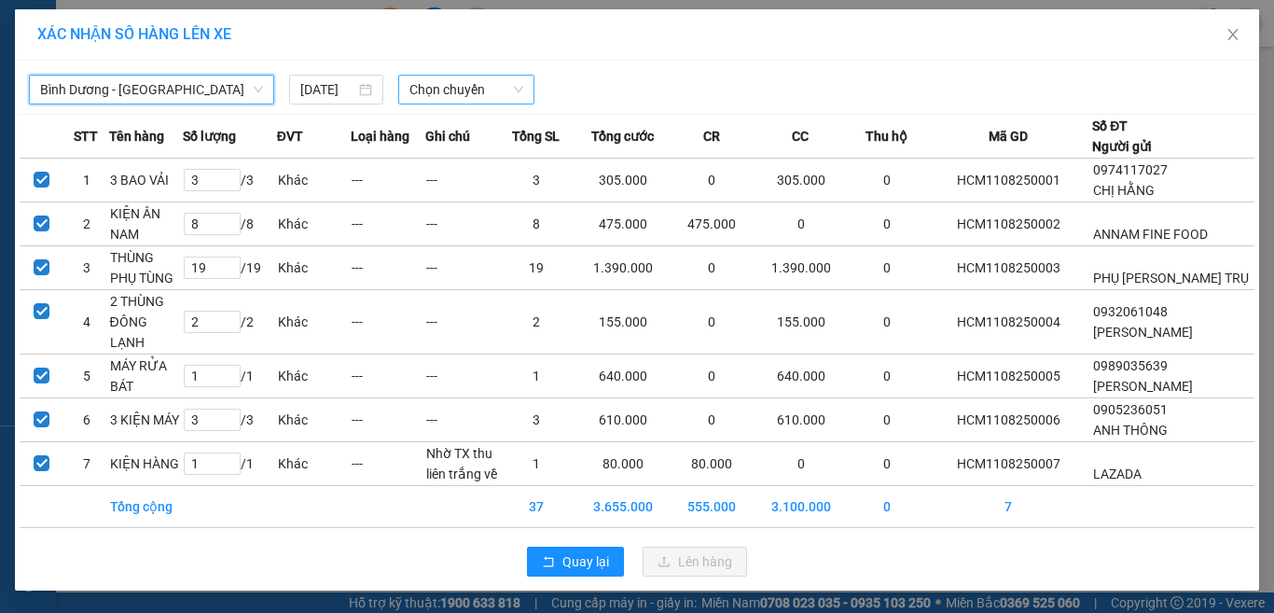
click at [452, 89] on span "Chọn chuyến" at bounding box center [467, 90] width 115 height 28
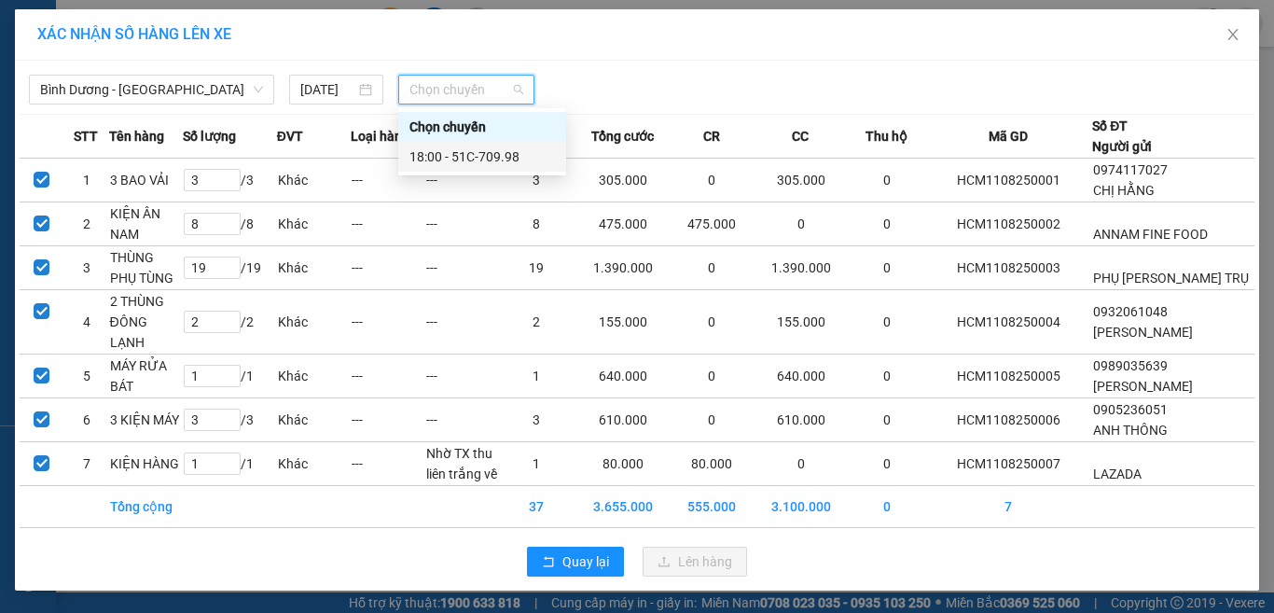
click at [486, 146] on div "18:00 - 51C-709.98" at bounding box center [483, 156] width 146 height 21
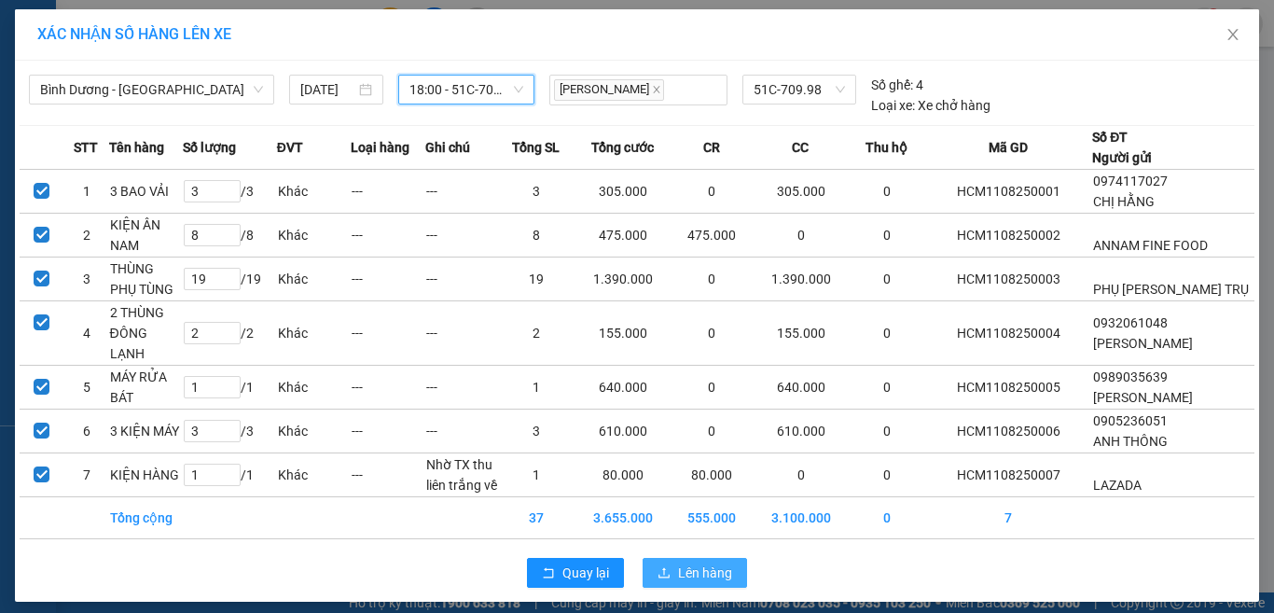
click at [704, 563] on span "Lên hàng" at bounding box center [705, 573] width 54 height 21
